Goal: Task Accomplishment & Management: Manage account settings

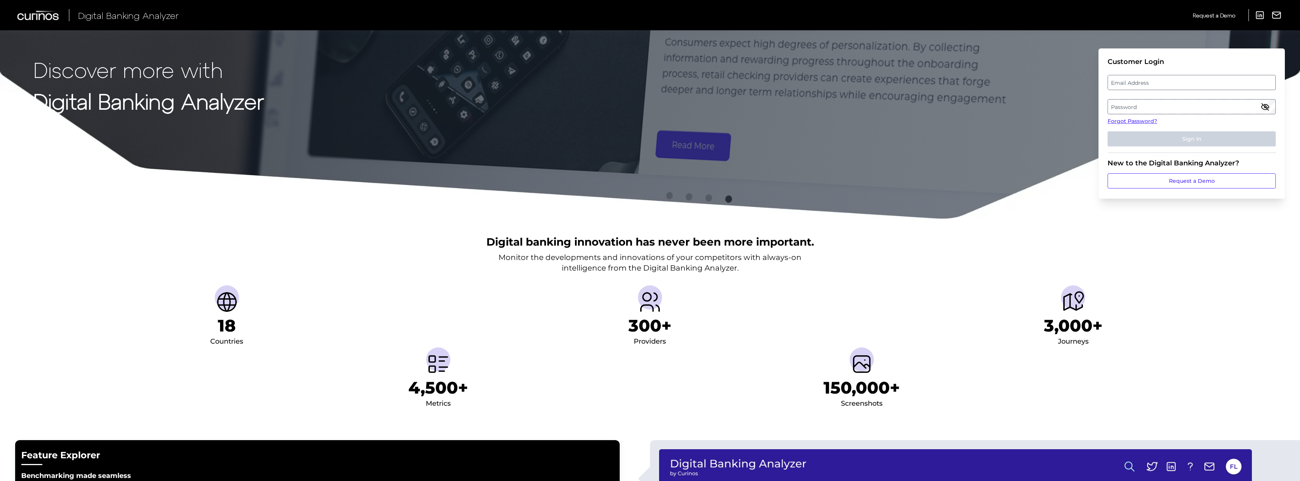
click at [1147, 79] on label "Email Address" at bounding box center [1191, 83] width 167 height 14
click at [1147, 79] on input "email" at bounding box center [1191, 82] width 168 height 15
click at [1147, 84] on input "Email Address" at bounding box center [1191, 82] width 168 height 15
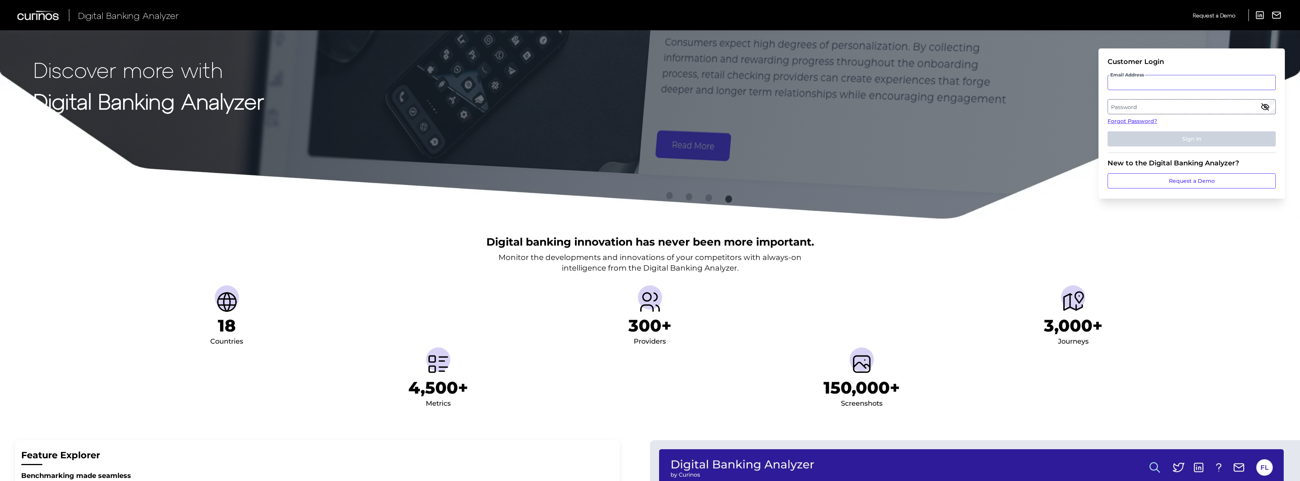
type input "[PERSON_NAME][EMAIL_ADDRESS][PERSON_NAME][DOMAIN_NAME]"
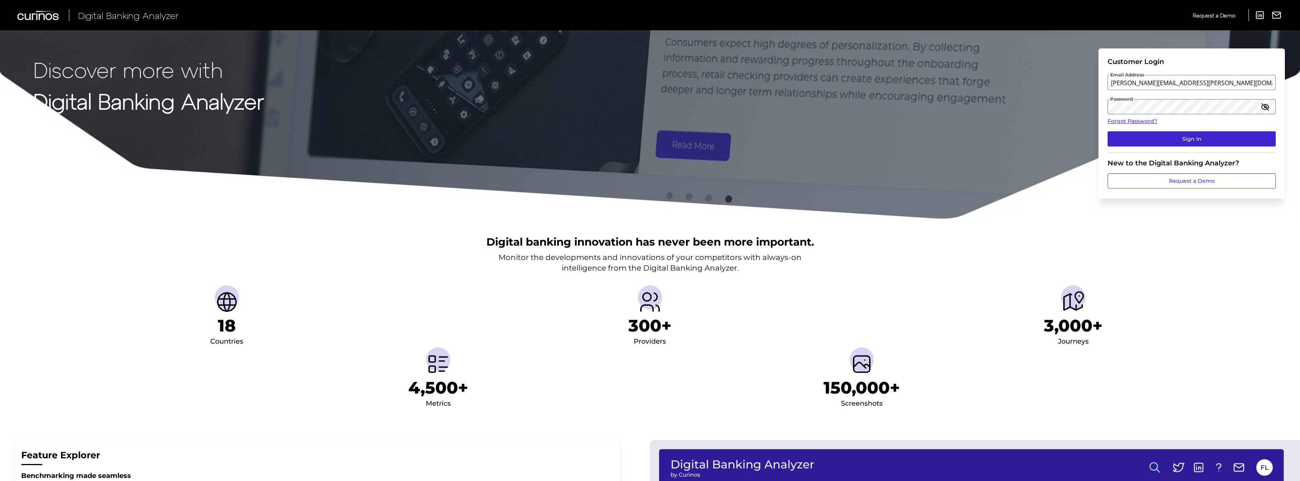
click at [1199, 137] on button "Sign In" at bounding box center [1191, 138] width 168 height 15
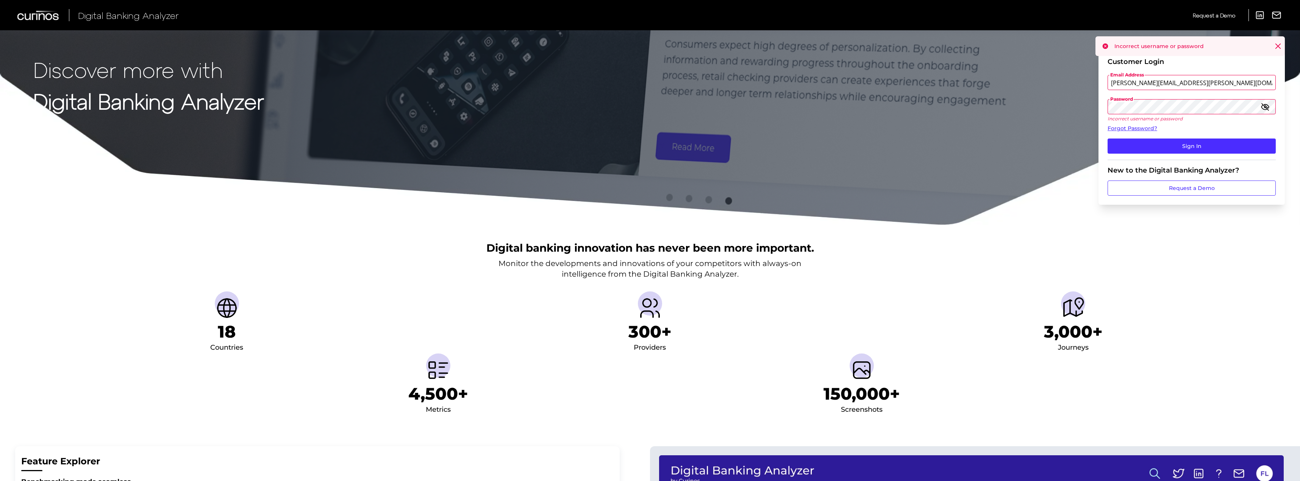
click at [1262, 107] on icon "button" at bounding box center [1264, 106] width 9 height 9
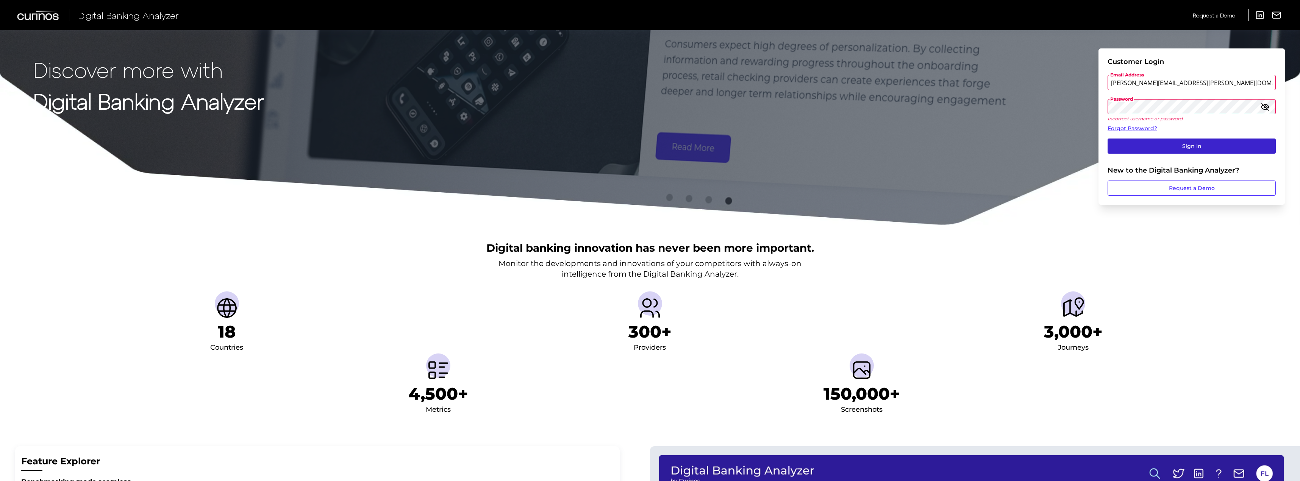
click at [1249, 148] on button "Sign In" at bounding box center [1191, 146] width 168 height 15
